Goal: Task Accomplishment & Management: Manage account settings

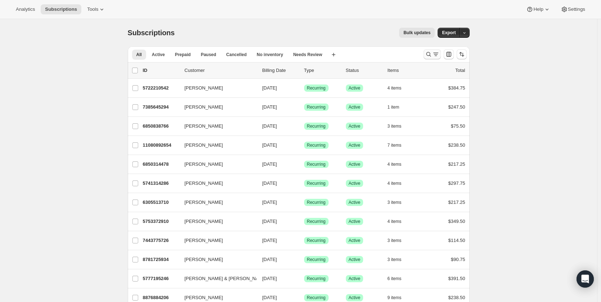
click at [425, 54] on button "Search and filter results" at bounding box center [431, 54] width 17 height 10
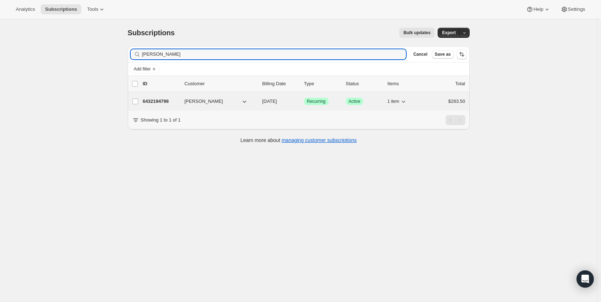
type input "[PERSON_NAME]"
click at [169, 106] on div "6432194798 [PERSON_NAME] [DATE] Success Recurring Success Active 1 item $283.50" at bounding box center [304, 101] width 322 height 10
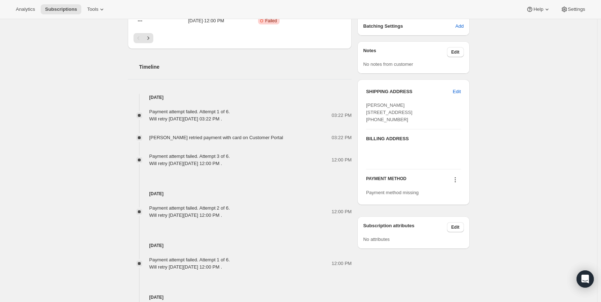
scroll to position [320, 0]
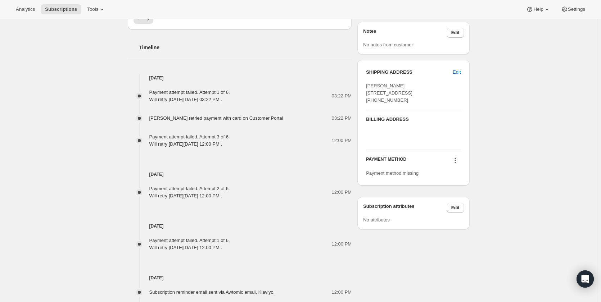
click at [455, 164] on icon at bounding box center [454, 160] width 7 height 7
click at [451, 187] on span "Select payment method" at bounding box center [456, 188] width 49 height 5
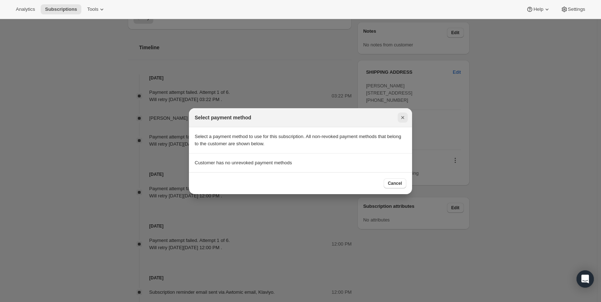
click at [400, 118] on icon "Close" at bounding box center [402, 117] width 7 height 7
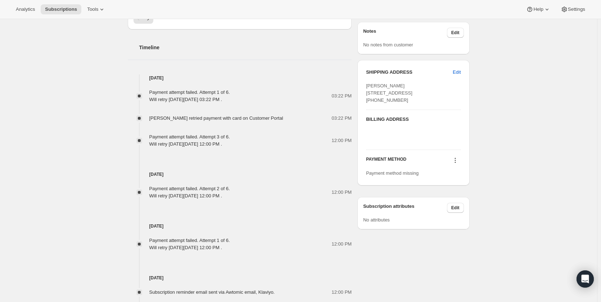
click at [455, 164] on icon at bounding box center [454, 160] width 7 height 7
click at [444, 166] on div "PAYMENT METHOD" at bounding box center [413, 161] width 95 height 10
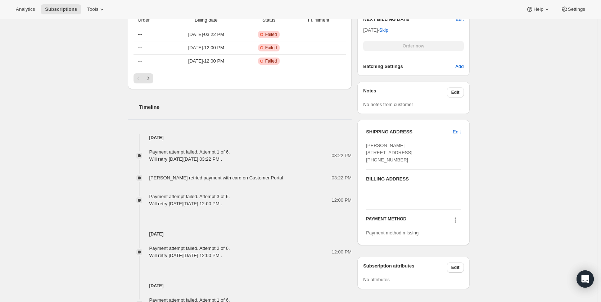
scroll to position [248, 0]
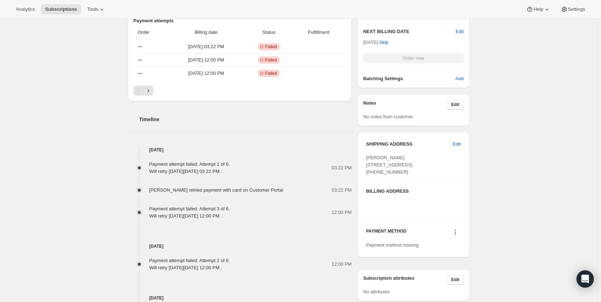
click at [456, 236] on icon at bounding box center [454, 232] width 7 height 7
click at [408, 248] on span "Payment method missing" at bounding box center [392, 244] width 53 height 5
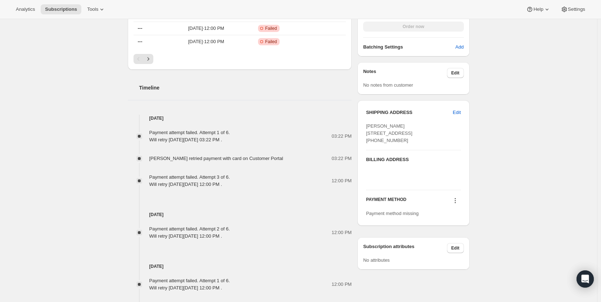
scroll to position [284, 0]
